Goal: Information Seeking & Learning: Stay updated

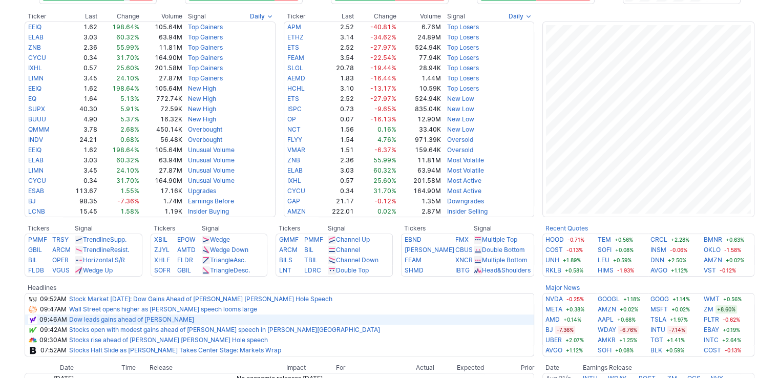
scroll to position [256, 0]
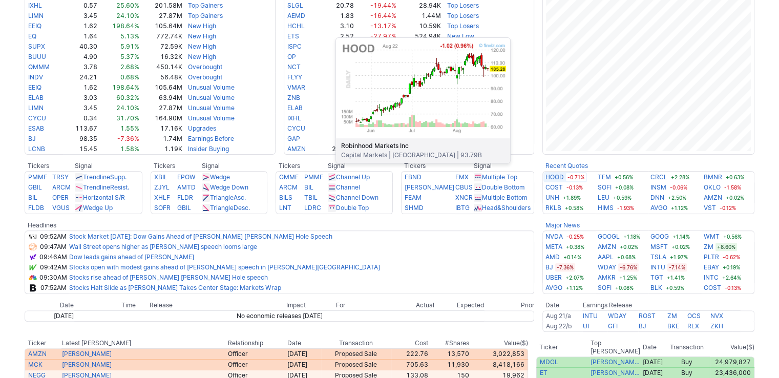
click at [555, 178] on link "HOOD" at bounding box center [554, 177] width 18 height 10
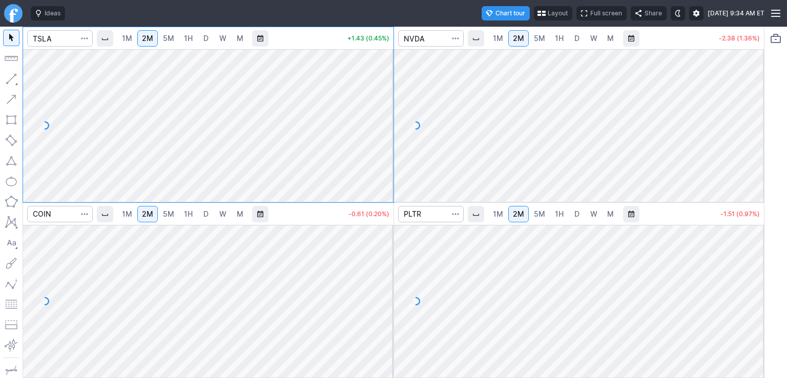
drag, startPoint x: 383, startPoint y: 72, endPoint x: 386, endPoint y: 134, distance: 62.5
click at [386, 134] on div at bounding box center [383, 122] width 22 height 127
drag, startPoint x: 381, startPoint y: 262, endPoint x: 379, endPoint y: 316, distance: 54.3
click at [379, 316] on div at bounding box center [383, 298] width 22 height 127
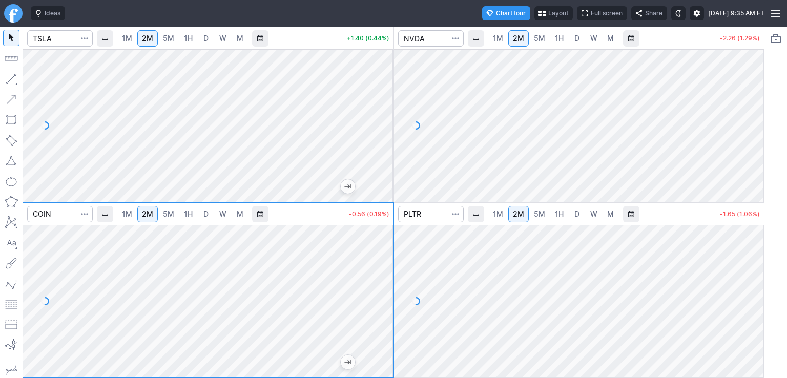
drag, startPoint x: 756, startPoint y: 78, endPoint x: 745, endPoint y: 138, distance: 61.4
click at [745, 138] on div at bounding box center [753, 122] width 22 height 127
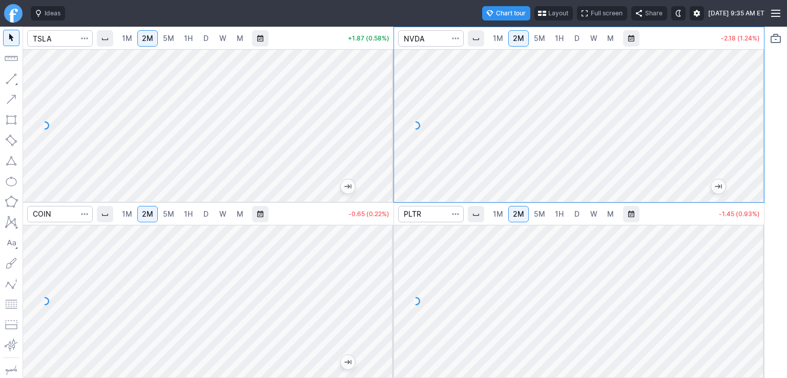
drag, startPoint x: 747, startPoint y: 250, endPoint x: 748, endPoint y: 269, distance: 19.0
click at [748, 269] on div at bounding box center [753, 298] width 22 height 127
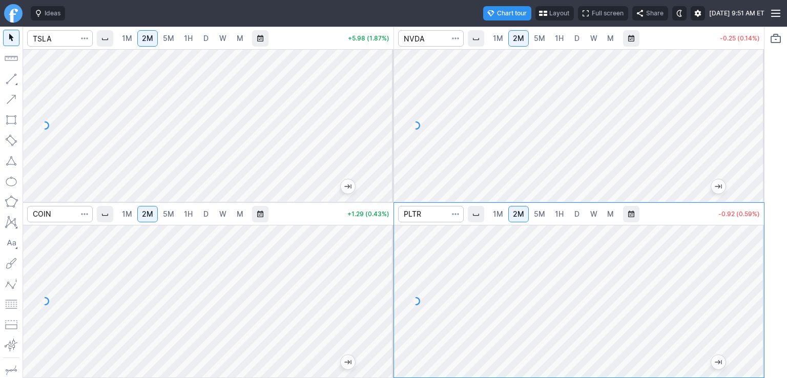
drag, startPoint x: 387, startPoint y: 77, endPoint x: 388, endPoint y: 108, distance: 30.2
click at [388, 113] on div at bounding box center [383, 122] width 22 height 127
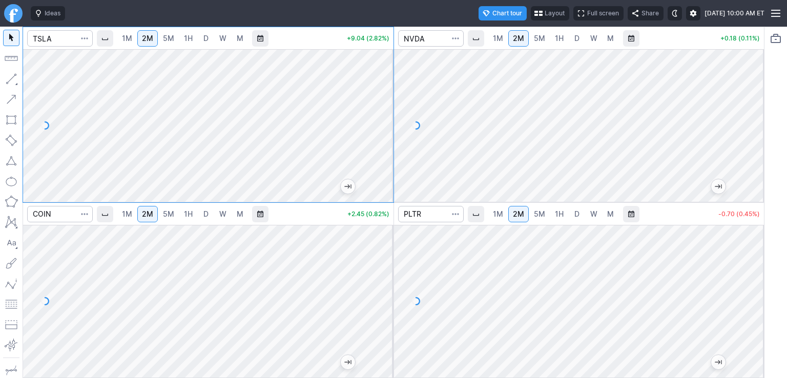
drag, startPoint x: 390, startPoint y: 72, endPoint x: 394, endPoint y: 119, distance: 46.8
click at [394, 119] on div "1M 2M 5M 1H D W M +9.04 (2.82%) 1M 2M 5M 1H D W M +0.18 (0.11%) 1M 2M 5M 1H D W…" at bounding box center [394, 202] width 742 height 351
drag, startPoint x: 383, startPoint y: 239, endPoint x: 382, endPoint y: 303, distance: 64.5
click at [382, 303] on div at bounding box center [383, 298] width 22 height 127
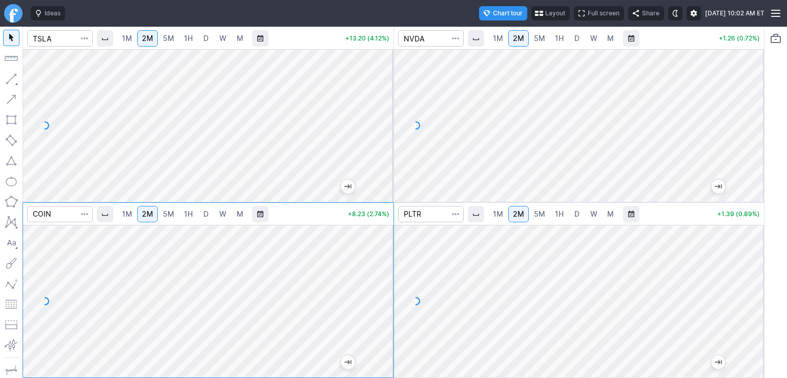
drag, startPoint x: 748, startPoint y: 243, endPoint x: 747, endPoint y: 292, distance: 48.7
click at [754, 298] on div at bounding box center [753, 298] width 22 height 127
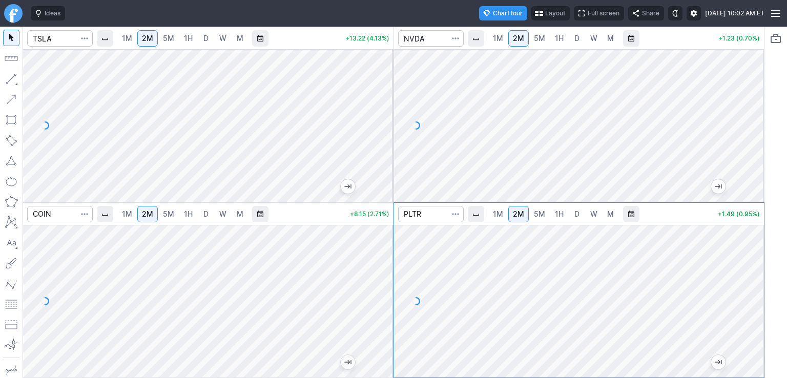
click at [576, 214] on span "D" at bounding box center [576, 213] width 5 height 9
click at [515, 215] on span "2M" at bounding box center [518, 213] width 11 height 9
drag, startPoint x: 758, startPoint y: 253, endPoint x: 758, endPoint y: 332, distance: 79.9
click at [758, 334] on div at bounding box center [753, 298] width 22 height 127
click at [205, 38] on span "D" at bounding box center [205, 38] width 5 height 9
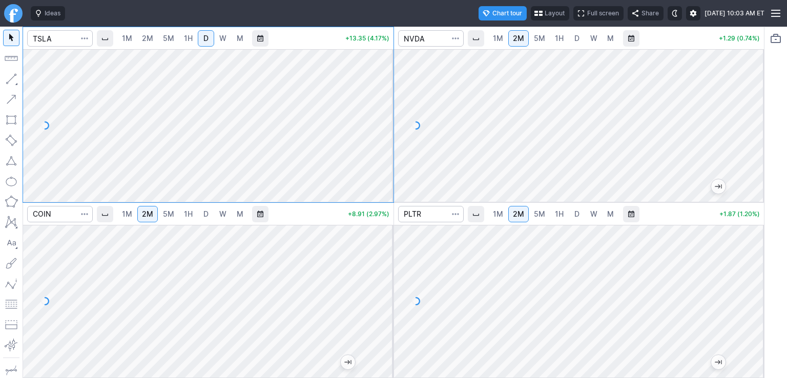
click at [188, 41] on span "1H" at bounding box center [188, 38] width 9 height 9
click at [145, 42] on span "2M" at bounding box center [147, 38] width 11 height 9
drag, startPoint x: 383, startPoint y: 90, endPoint x: 385, endPoint y: 133, distance: 43.1
click at [385, 133] on div at bounding box center [383, 122] width 22 height 127
drag, startPoint x: 386, startPoint y: 242, endPoint x: 387, endPoint y: 274, distance: 31.8
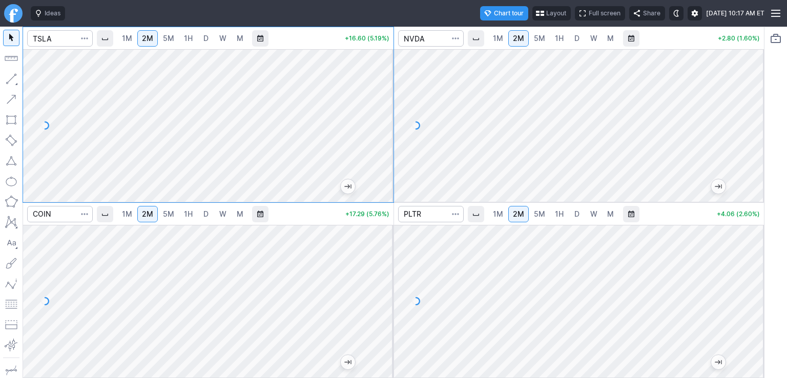
click at [387, 274] on div at bounding box center [383, 298] width 22 height 127
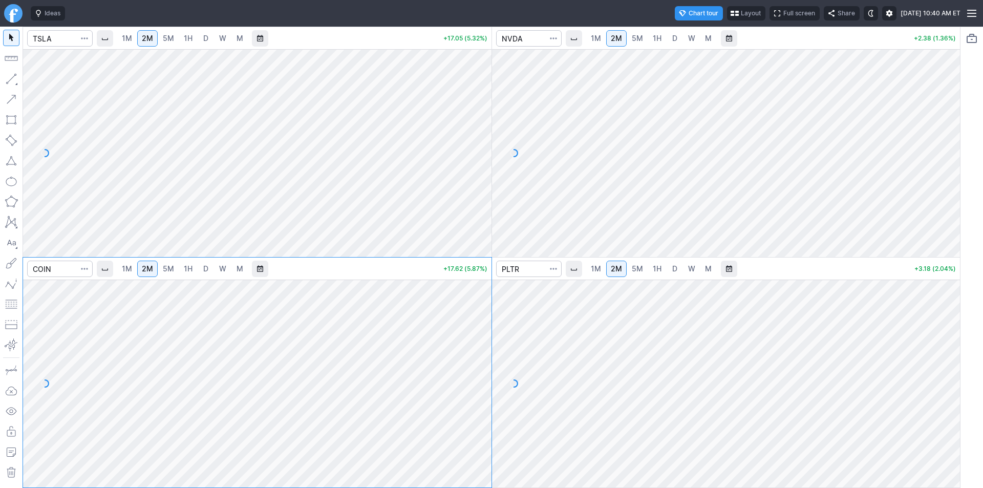
click at [479, 316] on div at bounding box center [481, 381] width 22 height 182
drag, startPoint x: 486, startPoint y: 120, endPoint x: 487, endPoint y: 127, distance: 6.7
click at [487, 127] on div at bounding box center [481, 150] width 22 height 182
drag, startPoint x: 952, startPoint y: 87, endPoint x: 942, endPoint y: 95, distance: 13.1
click at [950, 100] on div at bounding box center [950, 150] width 22 height 182
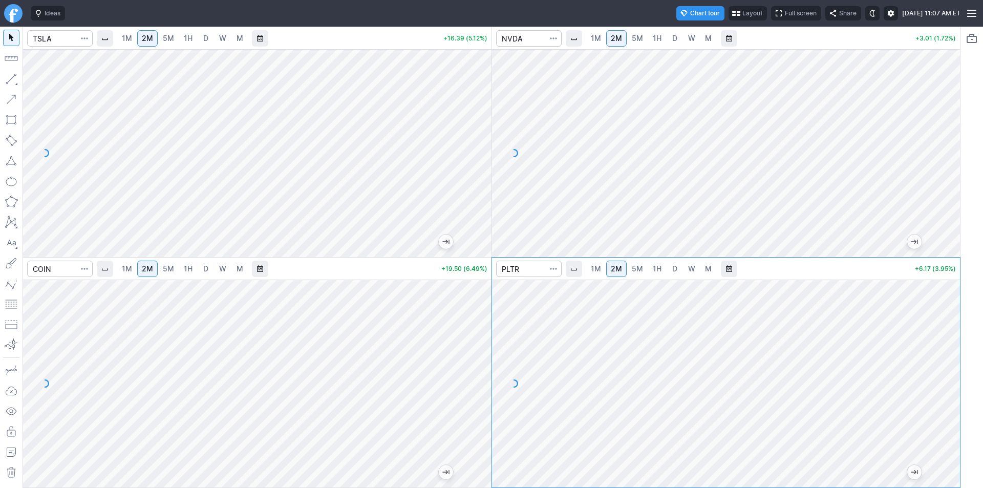
drag, startPoint x: 479, startPoint y: 131, endPoint x: 481, endPoint y: 100, distance: 31.3
click at [481, 100] on div at bounding box center [481, 150] width 22 height 182
click at [669, 267] on link "D" at bounding box center [675, 269] width 16 height 16
click at [599, 272] on span "1M" at bounding box center [596, 268] width 10 height 9
click at [619, 269] on span "2M" at bounding box center [616, 268] width 11 height 9
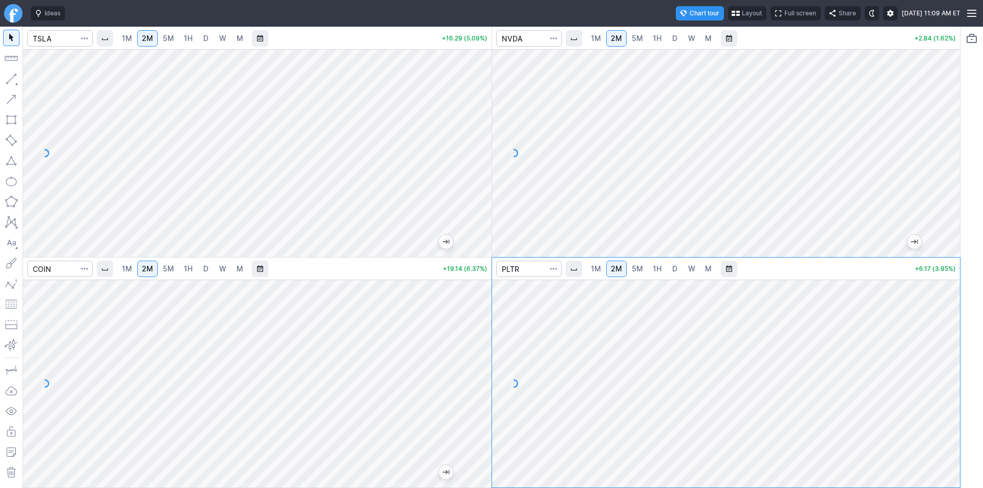
drag, startPoint x: 946, startPoint y: 306, endPoint x: 943, endPoint y: 390, distance: 83.5
click at [943, 390] on div at bounding box center [950, 381] width 22 height 182
drag, startPoint x: 943, startPoint y: 381, endPoint x: 943, endPoint y: 363, distance: 17.9
click at [943, 363] on div at bounding box center [950, 381] width 22 height 182
click at [668, 267] on link "D" at bounding box center [675, 269] width 16 height 16
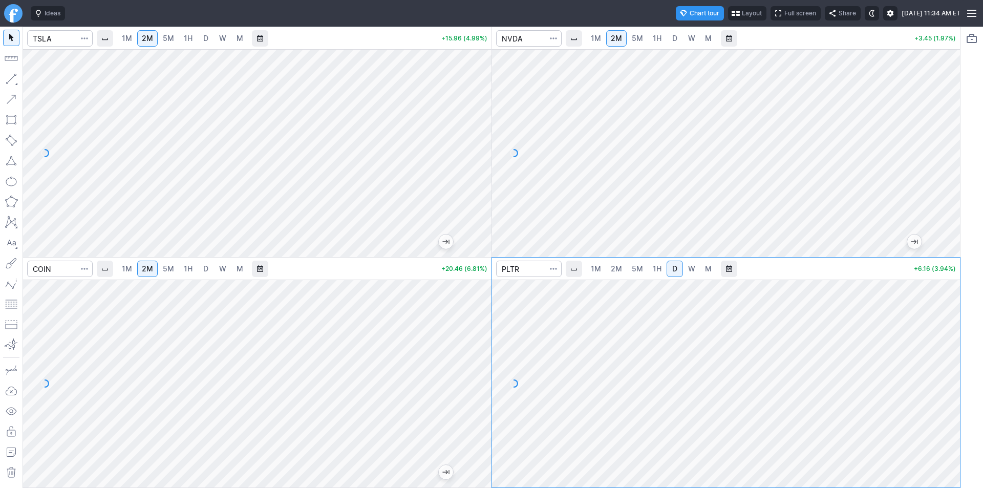
drag, startPoint x: 944, startPoint y: 305, endPoint x: 944, endPoint y: 311, distance: 6.2
click at [944, 311] on div at bounding box center [950, 381] width 22 height 182
click at [556, 270] on span "button" at bounding box center [554, 269] width 6 height 10
click at [597, 337] on div at bounding box center [491, 244] width 983 height 488
click at [622, 271] on link "2M" at bounding box center [616, 269] width 20 height 16
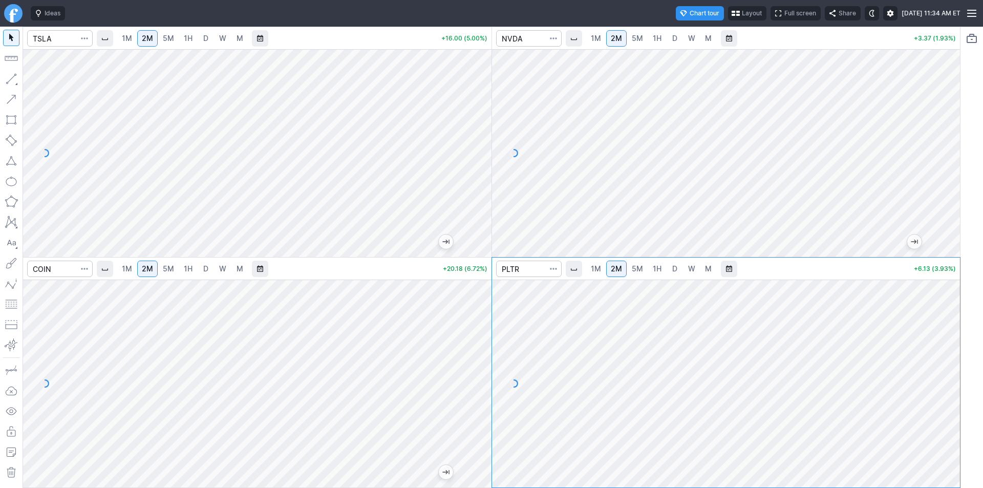
drag, startPoint x: 949, startPoint y: 312, endPoint x: 949, endPoint y: 334, distance: 22.5
click at [949, 334] on div at bounding box center [950, 381] width 22 height 182
click at [671, 263] on link "D" at bounding box center [675, 269] width 16 height 16
drag, startPoint x: 945, startPoint y: 302, endPoint x: 943, endPoint y: 315, distance: 12.9
click at [943, 315] on div at bounding box center [950, 381] width 22 height 182
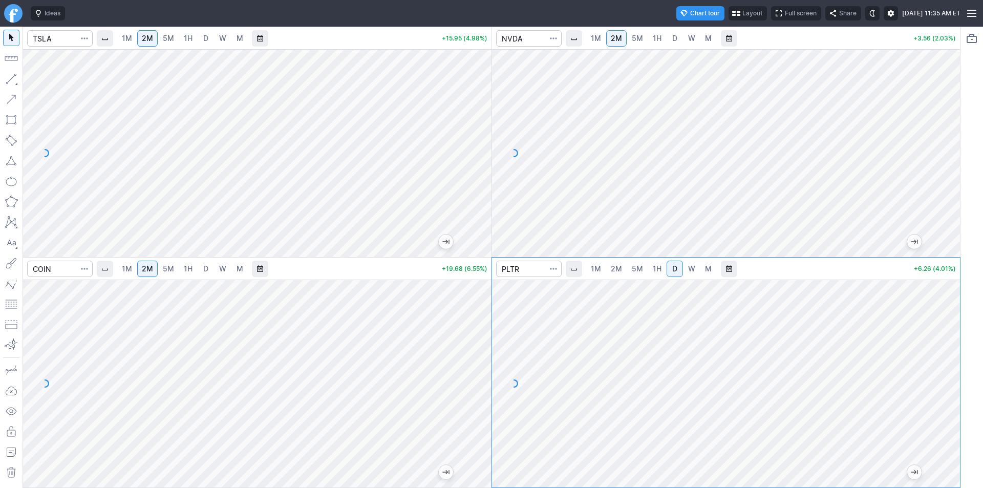
click at [671, 36] on span "D" at bounding box center [674, 38] width 7 height 10
click at [206, 35] on span "D" at bounding box center [205, 38] width 5 height 9
click at [147, 34] on span "2M" at bounding box center [147, 38] width 11 height 9
drag, startPoint x: 484, startPoint y: 87, endPoint x: 484, endPoint y: 121, distance: 34.3
click at [484, 121] on div at bounding box center [481, 150] width 22 height 182
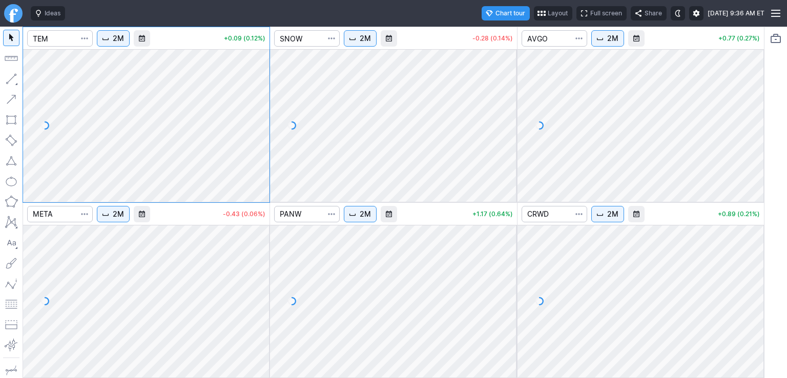
drag, startPoint x: 256, startPoint y: 85, endPoint x: 259, endPoint y: 150, distance: 65.6
click at [259, 150] on div at bounding box center [259, 122] width 22 height 127
drag, startPoint x: 513, startPoint y: 79, endPoint x: 505, endPoint y: 130, distance: 50.9
click at [505, 130] on div at bounding box center [506, 122] width 22 height 127
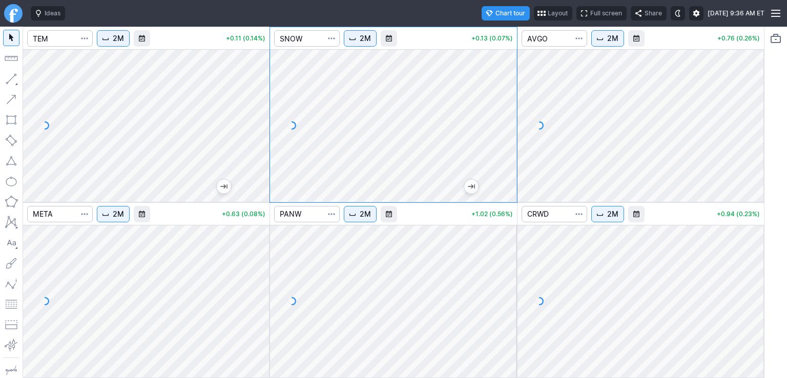
drag, startPoint x: 753, startPoint y: 70, endPoint x: 758, endPoint y: 125, distance: 55.0
click at [758, 125] on div at bounding box center [753, 122] width 22 height 127
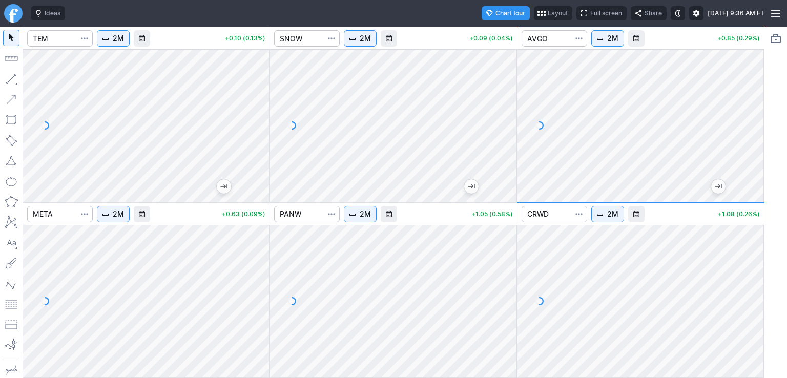
drag, startPoint x: 747, startPoint y: 253, endPoint x: 749, endPoint y: 314, distance: 61.5
click at [749, 314] on div at bounding box center [753, 298] width 22 height 127
drag, startPoint x: 515, startPoint y: 243, endPoint x: 515, endPoint y: 288, distance: 45.1
click at [515, 288] on div at bounding box center [506, 298] width 22 height 127
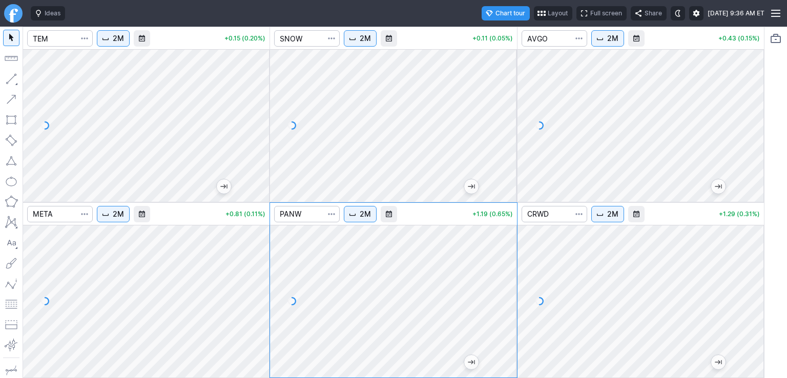
drag, startPoint x: 252, startPoint y: 246, endPoint x: 258, endPoint y: 290, distance: 44.9
click at [258, 290] on div at bounding box center [259, 298] width 22 height 127
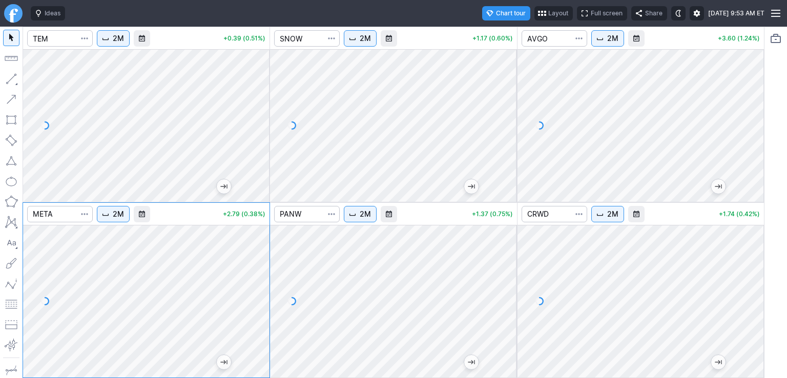
drag, startPoint x: 260, startPoint y: 256, endPoint x: 252, endPoint y: 300, distance: 45.3
click at [252, 300] on div at bounding box center [259, 298] width 22 height 127
drag, startPoint x: 512, startPoint y: 72, endPoint x: 510, endPoint y: 142, distance: 70.7
click at [510, 142] on div at bounding box center [506, 122] width 22 height 127
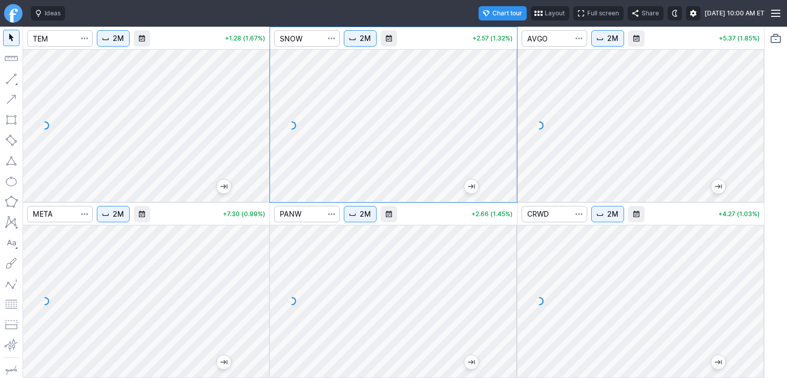
drag, startPoint x: 505, startPoint y: 257, endPoint x: 508, endPoint y: 297, distance: 40.5
click at [508, 297] on div at bounding box center [506, 298] width 22 height 127
drag, startPoint x: 752, startPoint y: 248, endPoint x: 760, endPoint y: 308, distance: 59.9
click at [760, 308] on div at bounding box center [753, 298] width 22 height 127
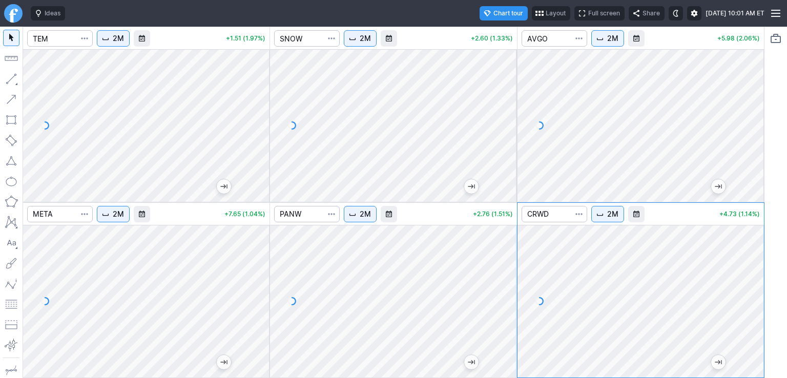
drag, startPoint x: 753, startPoint y: 68, endPoint x: 751, endPoint y: 104, distance: 36.4
click at [751, 104] on div at bounding box center [753, 122] width 22 height 127
drag, startPoint x: 262, startPoint y: 245, endPoint x: 261, endPoint y: 281, distance: 35.9
click at [261, 281] on div at bounding box center [259, 298] width 22 height 127
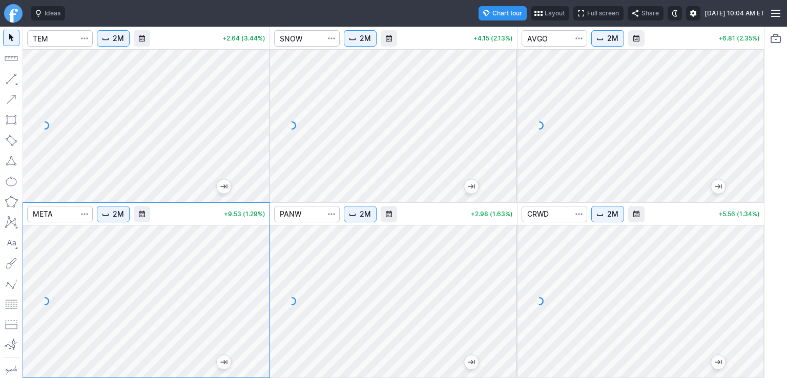
drag, startPoint x: 264, startPoint y: 74, endPoint x: 267, endPoint y: 134, distance: 60.0
click at [267, 129] on div at bounding box center [259, 122] width 22 height 127
drag, startPoint x: 258, startPoint y: 115, endPoint x: 254, endPoint y: 75, distance: 39.6
click at [254, 75] on div at bounding box center [259, 122] width 22 height 127
drag, startPoint x: 261, startPoint y: 82, endPoint x: 258, endPoint y: 129, distance: 46.7
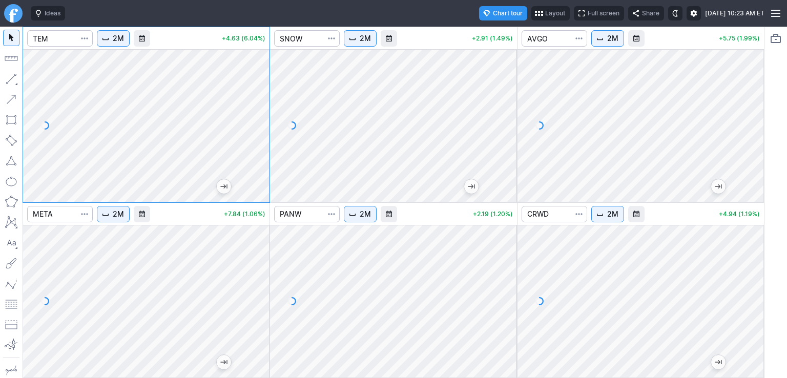
click at [258, 129] on div at bounding box center [259, 122] width 22 height 127
drag, startPoint x: 506, startPoint y: 69, endPoint x: 509, endPoint y: 88, distance: 19.2
click at [509, 88] on div at bounding box center [506, 122] width 22 height 127
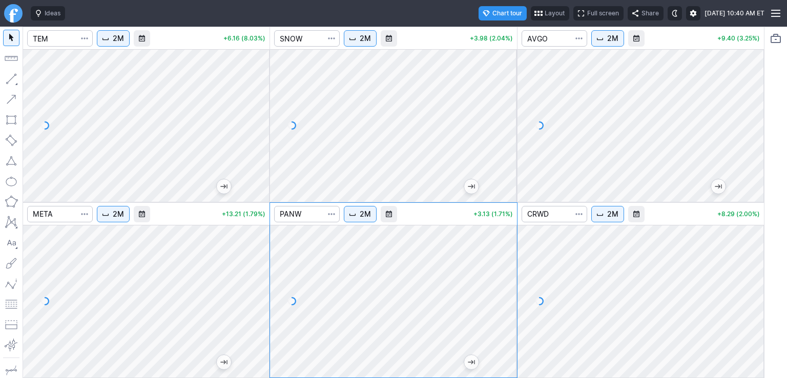
drag, startPoint x: 747, startPoint y: 66, endPoint x: 748, endPoint y: 79, distance: 12.9
click at [748, 79] on div at bounding box center [753, 122] width 22 height 127
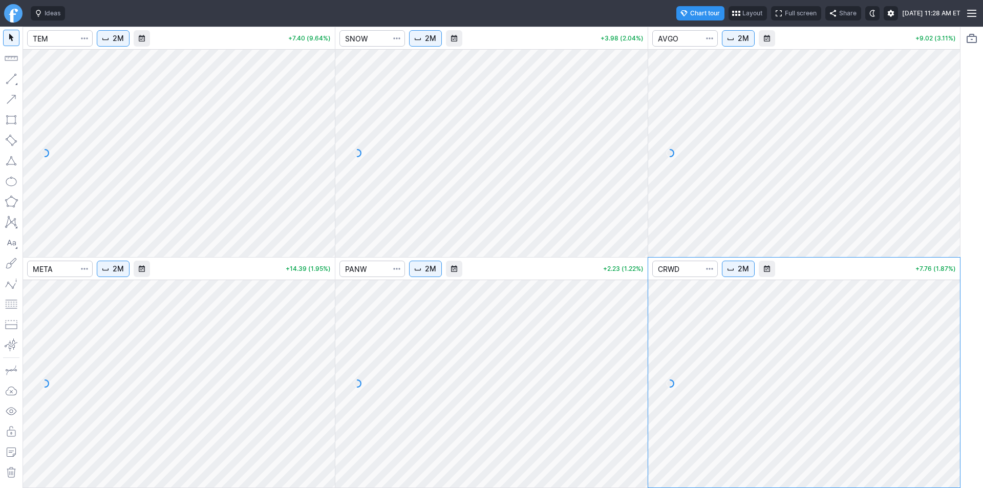
drag, startPoint x: 320, startPoint y: 90, endPoint x: 324, endPoint y: 118, distance: 28.0
click at [324, 118] on div at bounding box center [324, 150] width 22 height 182
drag, startPoint x: 944, startPoint y: 320, endPoint x: 942, endPoint y: 342, distance: 21.6
click at [942, 342] on div at bounding box center [950, 381] width 22 height 182
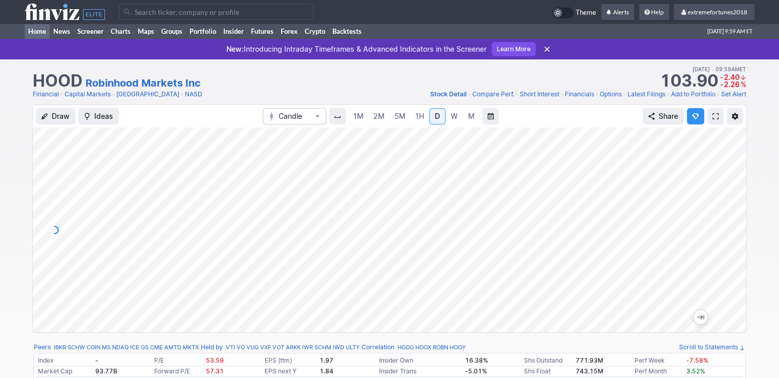
click at [33, 30] on link "Home" at bounding box center [37, 31] width 25 height 15
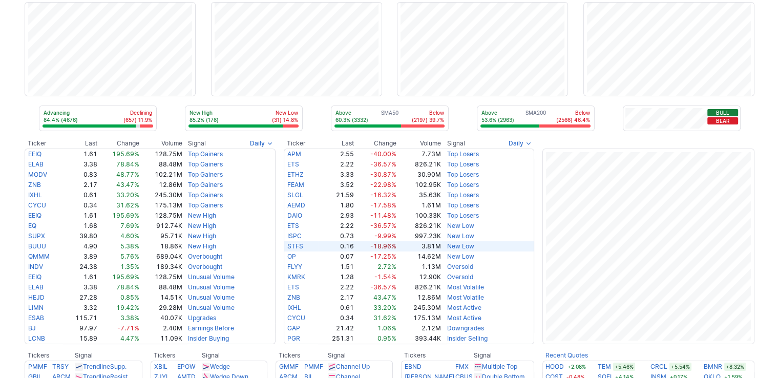
scroll to position [205, 0]
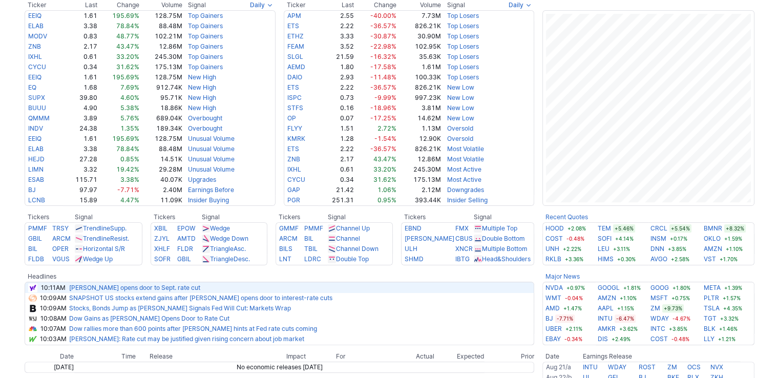
click at [148, 289] on link "Powell opens door to Sept. rate cut" at bounding box center [134, 288] width 131 height 8
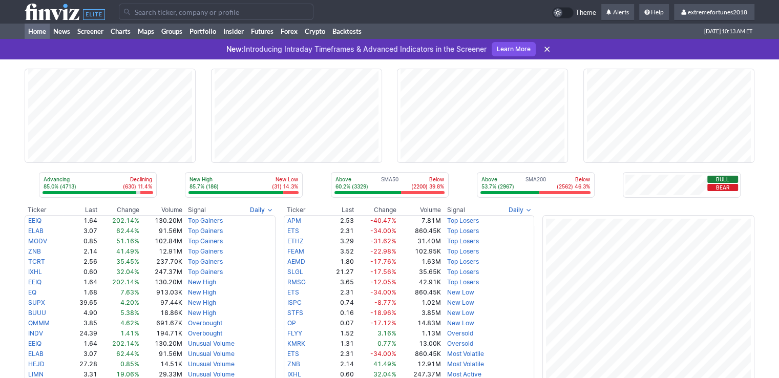
scroll to position [0, 0]
click at [311, 33] on link "Crypto" at bounding box center [315, 31] width 28 height 15
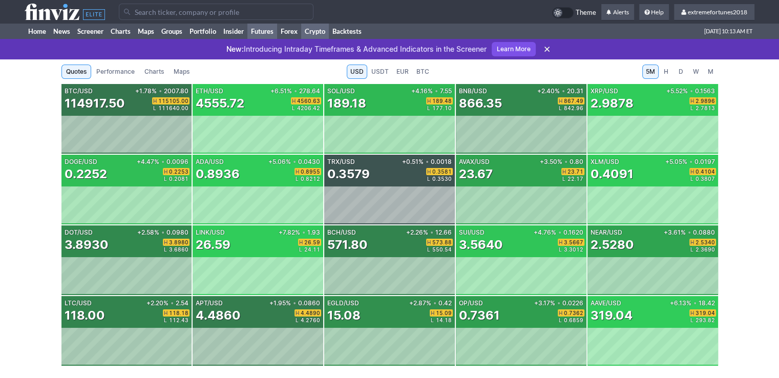
click at [261, 30] on link "Futures" at bounding box center [262, 31] width 30 height 15
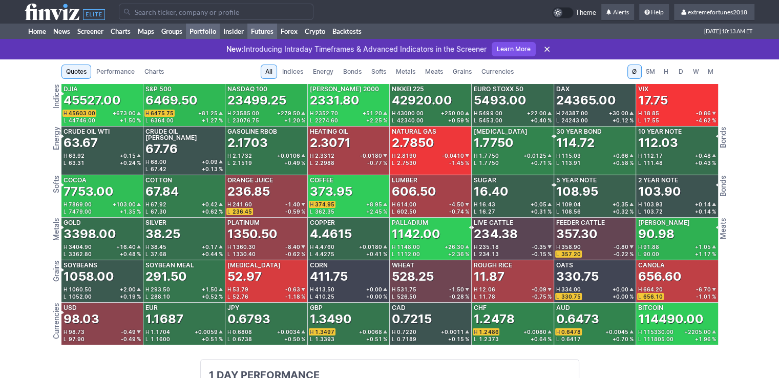
click at [205, 26] on link "Portfolio" at bounding box center [203, 31] width 34 height 15
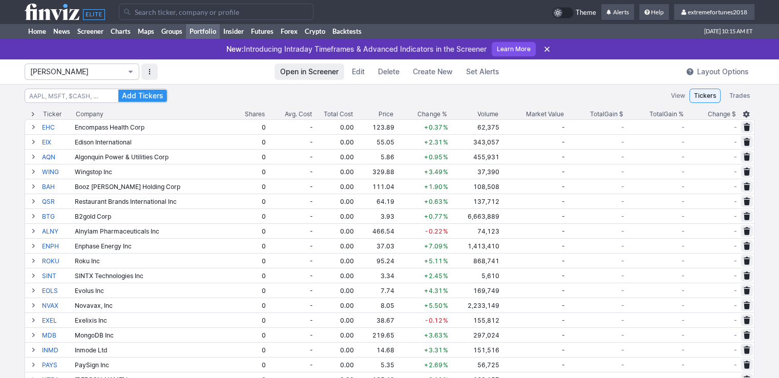
click at [101, 77] on button "[PERSON_NAME]" at bounding box center [82, 72] width 115 height 16
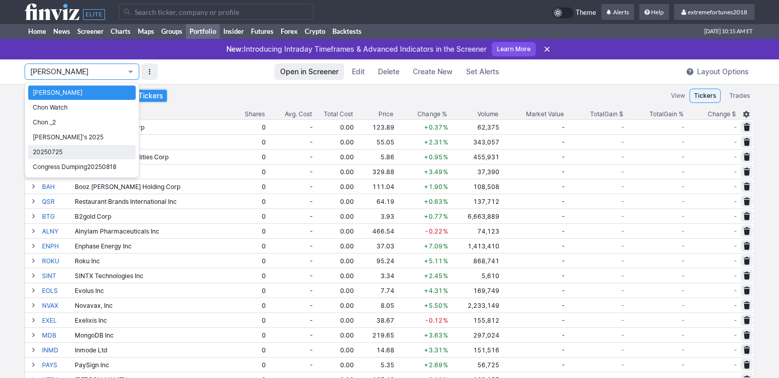
click at [55, 152] on span "20250725" at bounding box center [82, 152] width 98 height 10
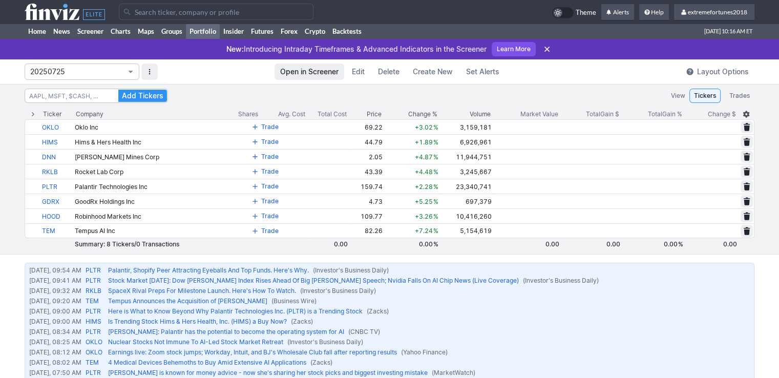
click at [74, 70] on span "20250725" at bounding box center [76, 72] width 93 height 10
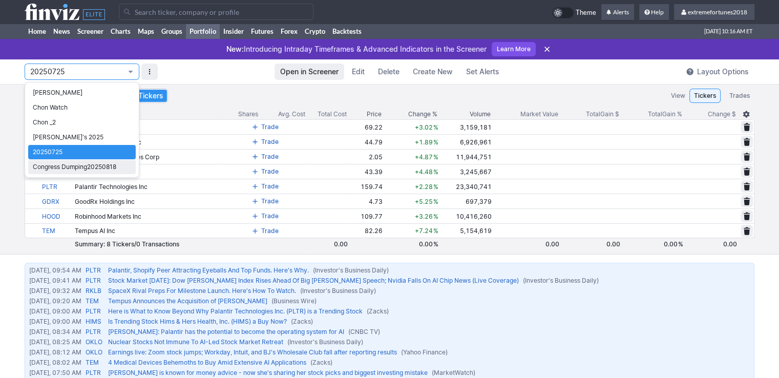
click at [70, 169] on span "Congress Dumping20250818" at bounding box center [82, 167] width 98 height 10
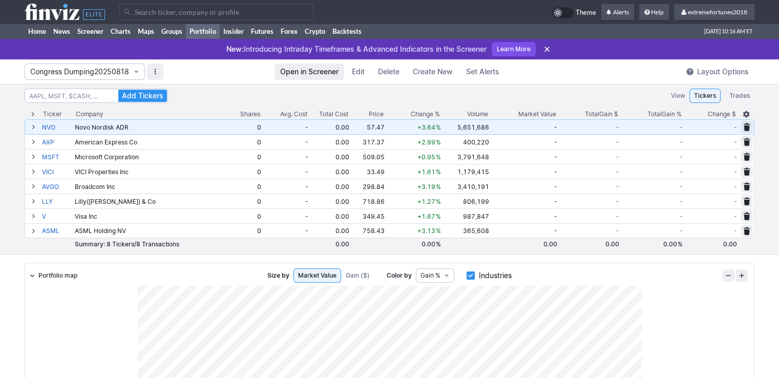
click at [34, 126] on span at bounding box center [33, 127] width 6 height 8
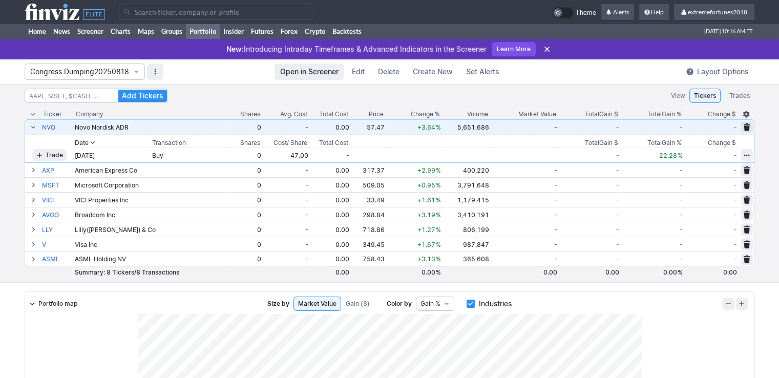
click at [33, 127] on span at bounding box center [33, 127] width 6 height 8
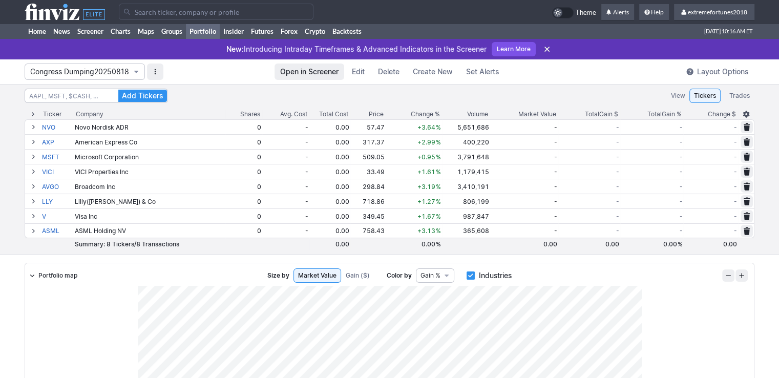
click at [68, 70] on span "Congress Dumping20250818" at bounding box center [79, 72] width 99 height 10
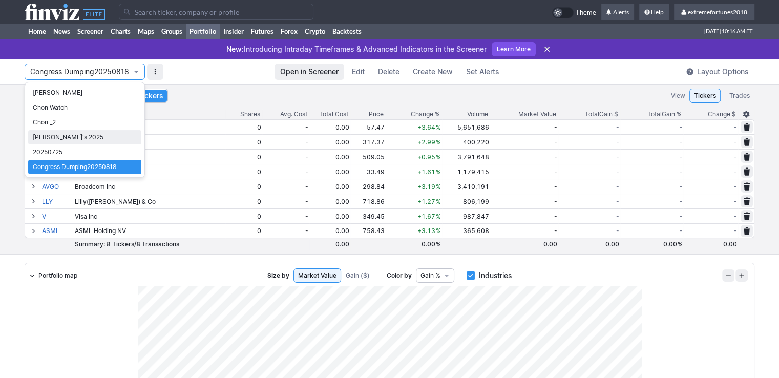
click at [74, 136] on span "[PERSON_NAME]'s 2025" at bounding box center [85, 137] width 104 height 10
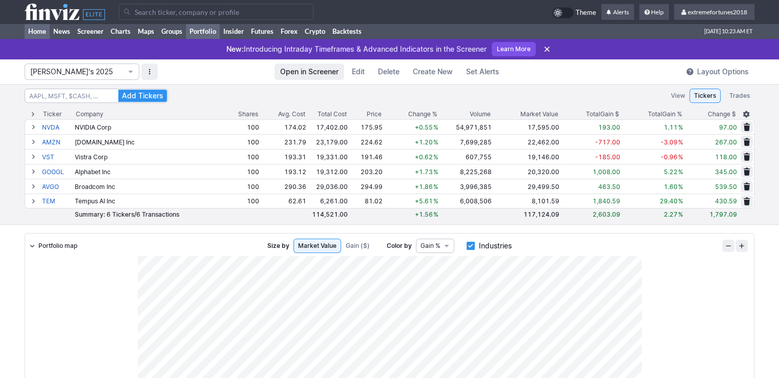
click at [35, 32] on link "Home" at bounding box center [37, 31] width 25 height 15
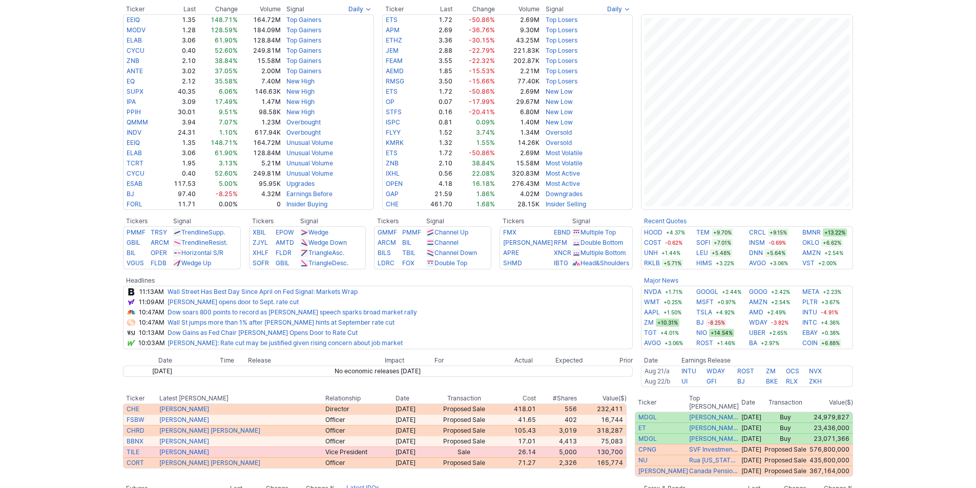
scroll to position [205, 0]
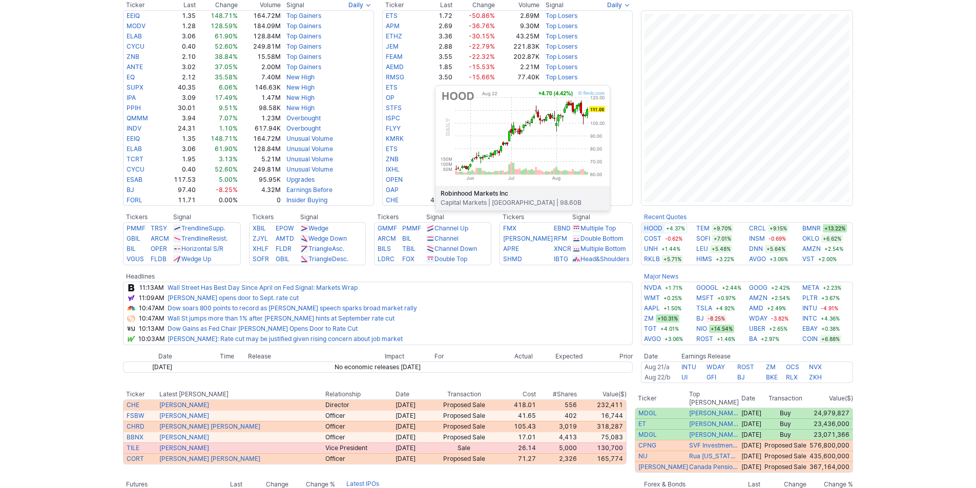
click at [655, 226] on link "HOOD" at bounding box center [653, 228] width 18 height 10
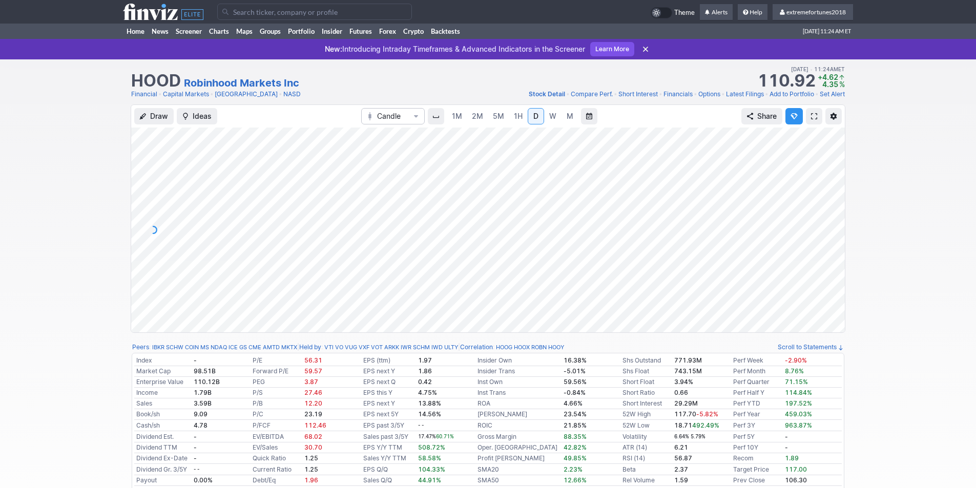
click at [500, 117] on span "5M" at bounding box center [498, 116] width 11 height 9
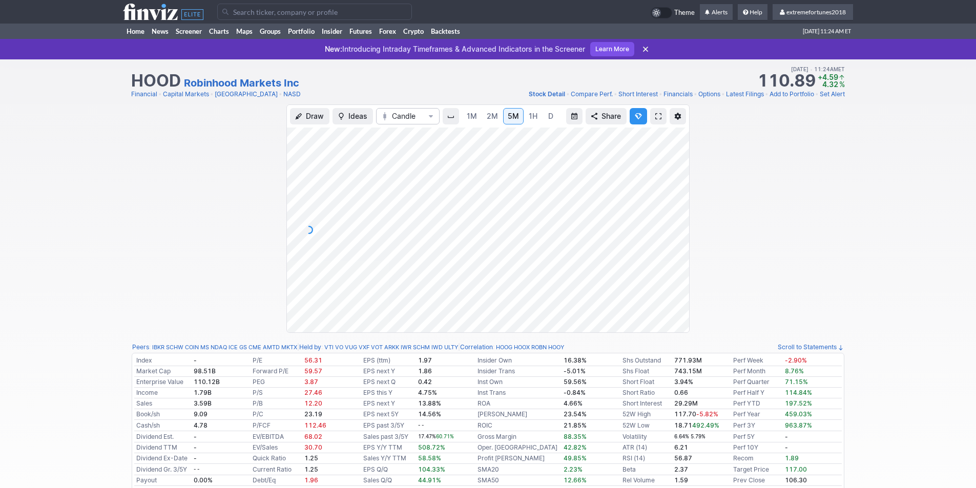
drag, startPoint x: 677, startPoint y: 162, endPoint x: 685, endPoint y: 235, distance: 73.2
click at [685, 235] on div at bounding box center [678, 227] width 22 height 179
click at [266, 211] on div "Draw Ideas Candle 1M 2M 5M 1H D W M Share" at bounding box center [488, 222] width 976 height 237
click at [496, 118] on span "2M" at bounding box center [492, 116] width 11 height 9
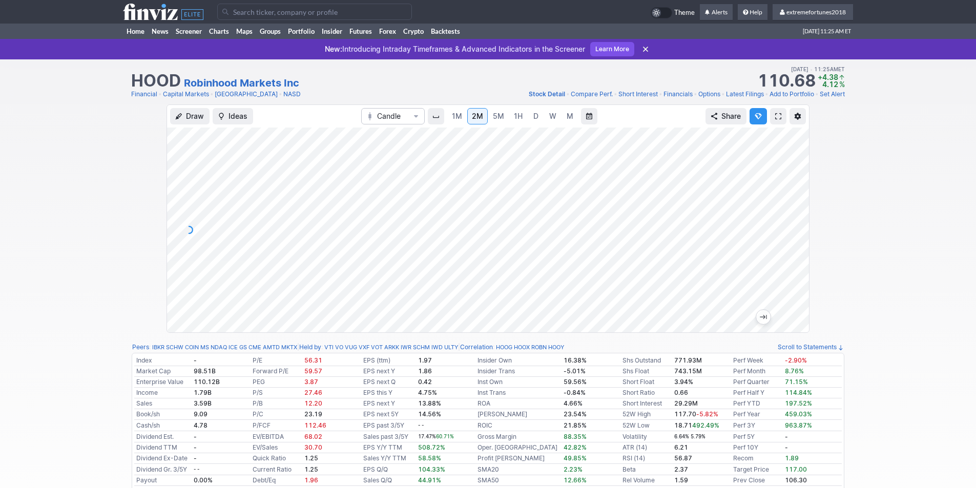
click at [138, 209] on div "Draw Ideas Candle 1M 2M 5M 1H D W M Share" at bounding box center [488, 222] width 976 height 237
